Goal: Find contact information: Find contact information

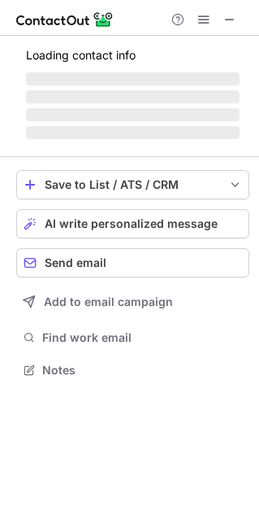
scroll to position [379, 259]
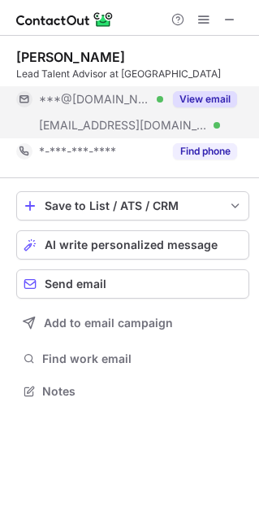
click at [207, 97] on button "View email" at bounding box center [205, 99] width 64 height 16
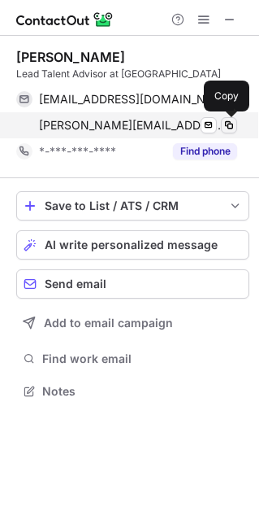
click at [233, 129] on span at bounding box center [229, 125] width 13 height 13
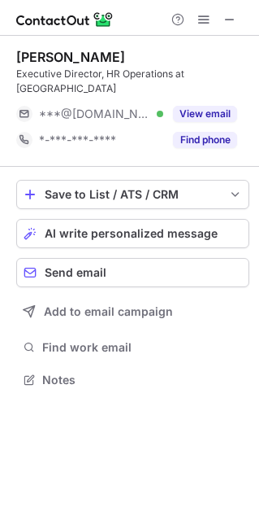
scroll to position [353, 259]
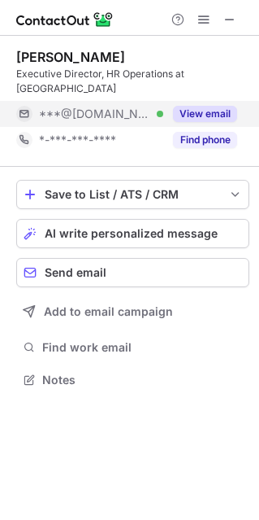
click at [211, 106] on button "View email" at bounding box center [205, 114] width 64 height 16
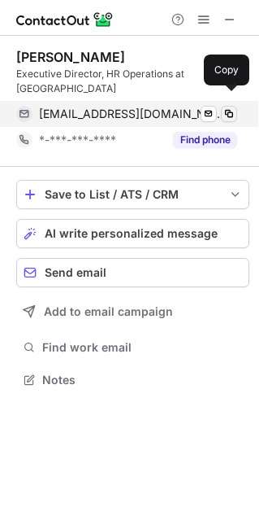
click at [228, 107] on span at bounding box center [229, 113] width 13 height 13
click at [223, 107] on span at bounding box center [229, 113] width 13 height 13
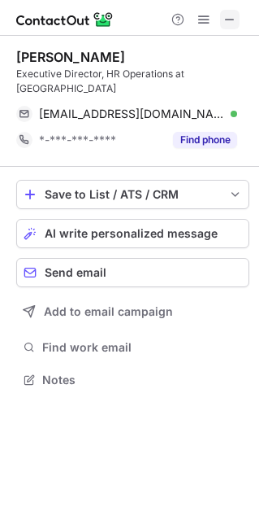
click at [233, 20] on span at bounding box center [230, 19] width 13 height 13
